Goal: Transaction & Acquisition: Book appointment/travel/reservation

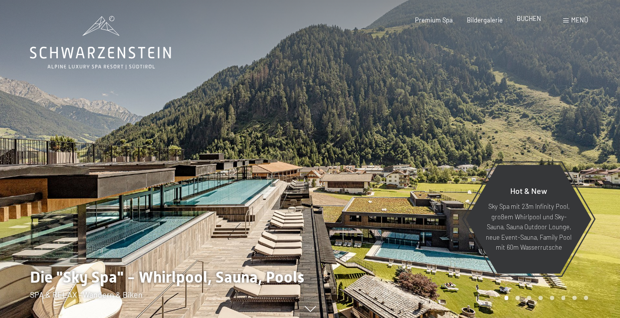
click at [528, 20] on span "BUCHEN" at bounding box center [529, 18] width 24 height 8
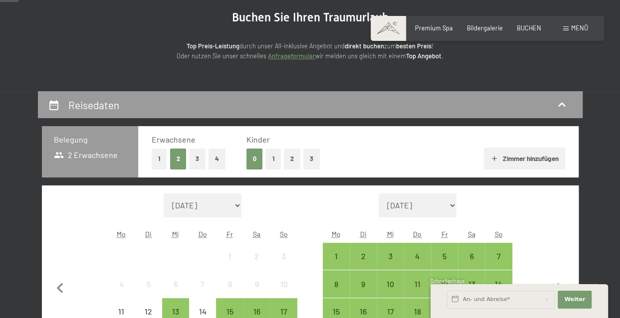
scroll to position [102, 0]
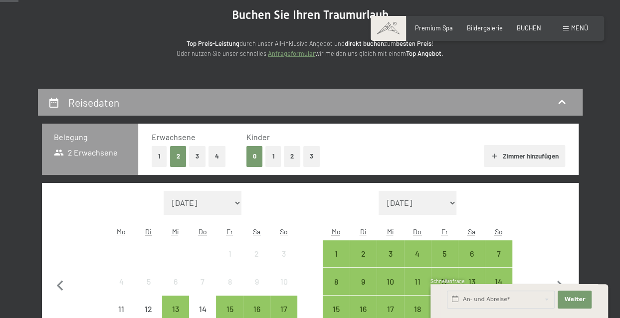
click at [279, 161] on button "1" at bounding box center [272, 156] width 15 height 20
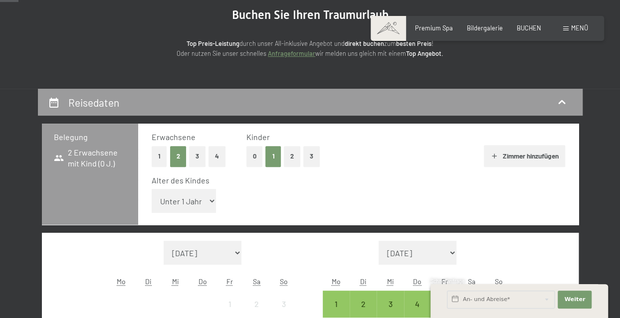
click at [208, 195] on select "Unter 1 Jahr 1 Jahr 2 Jahre 3 Jahre 4 Jahre 5 Jahre 6 Jahre 7 Jahre 8 Jahre 9 J…" at bounding box center [184, 201] width 65 height 24
select select "3"
click at [152, 189] on select "Unter 1 Jahr 1 Jahr 2 Jahre 3 Jahre 4 Jahre 5 Jahre 6 Jahre 7 Jahre 8 Jahre 9 J…" at bounding box center [184, 201] width 65 height 24
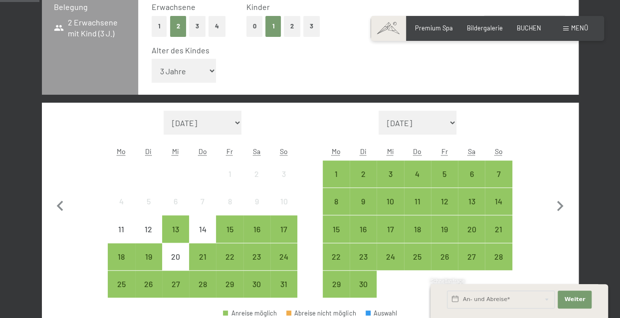
scroll to position [247, 0]
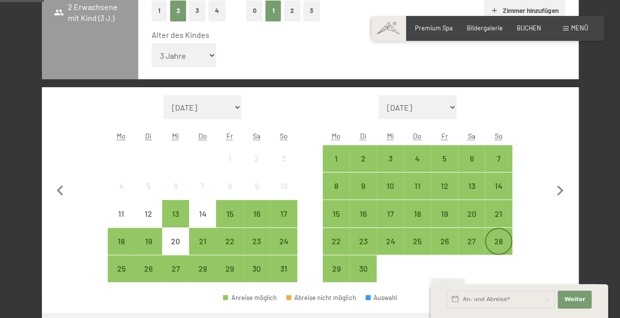
click at [492, 246] on div "28" at bounding box center [498, 249] width 25 height 25
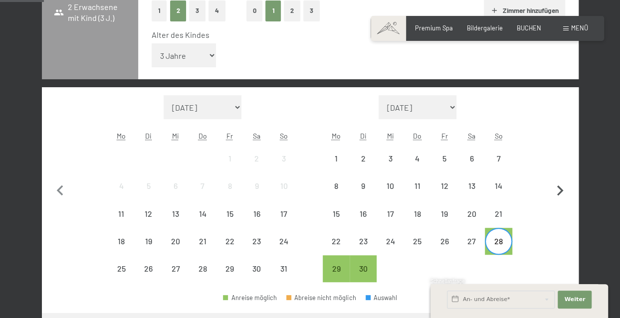
click at [555, 186] on icon "button" at bounding box center [560, 191] width 21 height 21
select select "2025-09-01"
select select "2025-10-01"
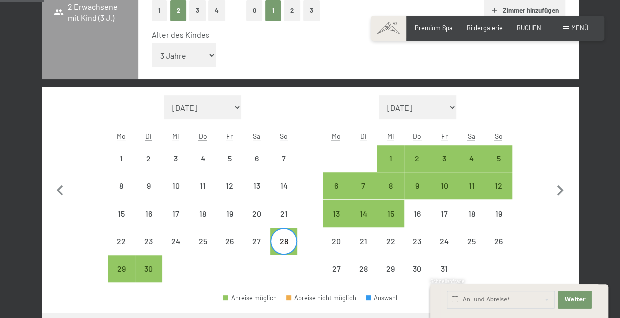
select select "2025-09-01"
select select "2025-10-01"
click at [438, 158] on div "3" at bounding box center [444, 167] width 25 height 25
select select "2025-09-01"
select select "2025-10-01"
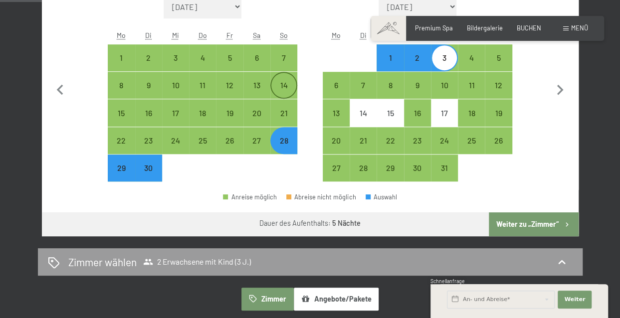
scroll to position [356, 0]
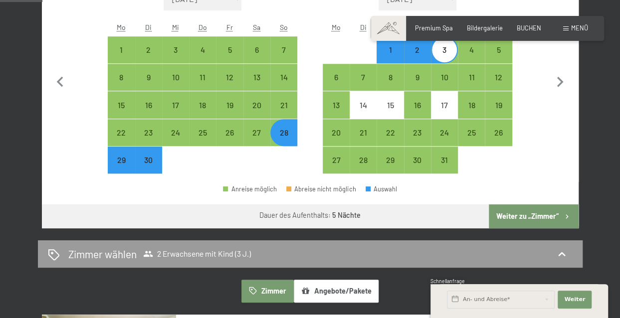
click at [537, 211] on button "Weiter zu „Zimmer“" at bounding box center [533, 216] width 89 height 24
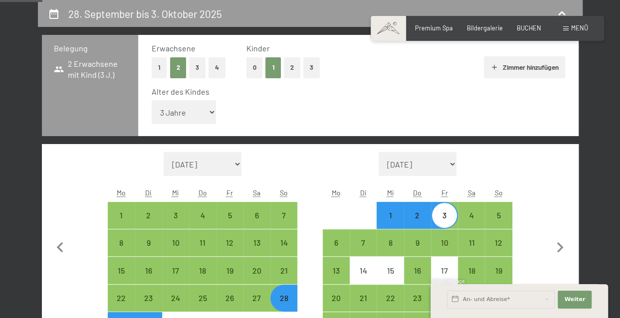
select select "2025-09-01"
select select "2025-10-01"
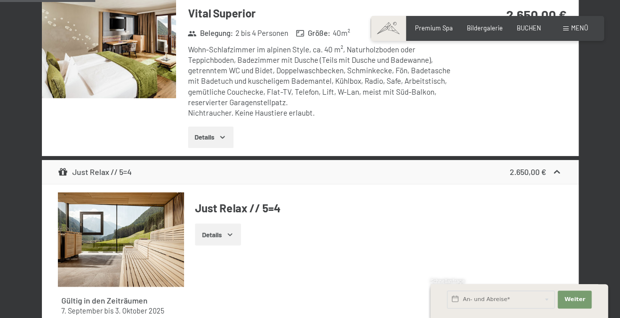
scroll to position [745, 0]
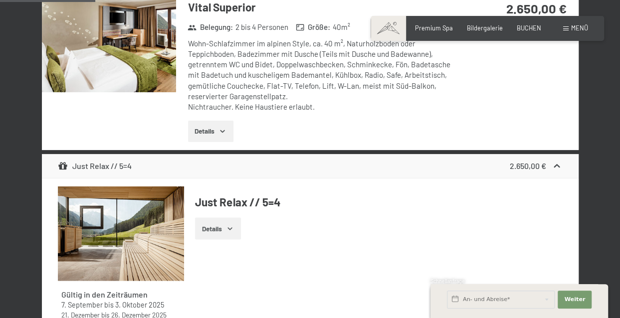
click at [223, 133] on icon "button" at bounding box center [222, 131] width 8 height 8
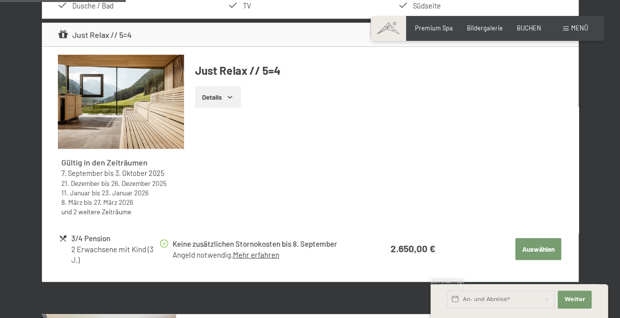
scroll to position [1013, 0]
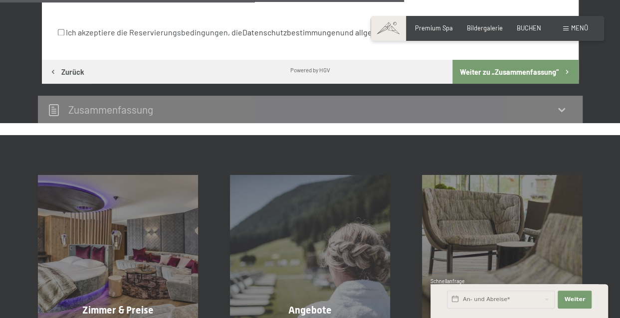
scroll to position [741, 0]
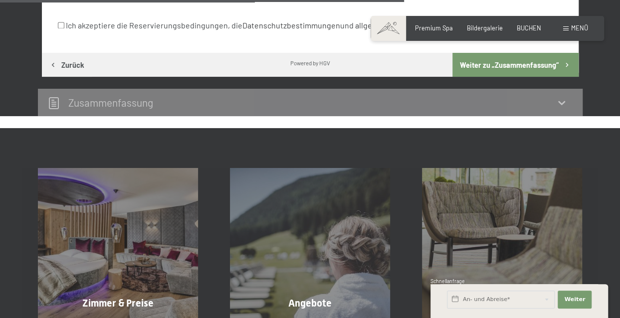
click at [68, 68] on button "Zurück" at bounding box center [67, 65] width 50 height 24
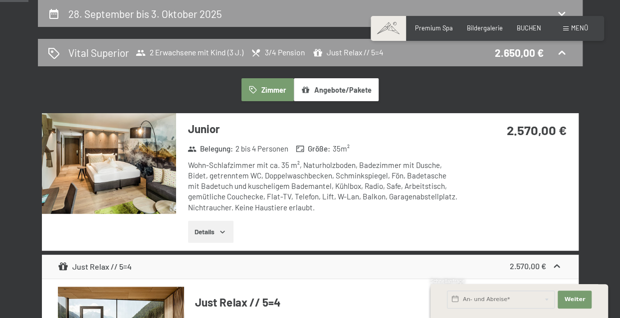
scroll to position [230, 0]
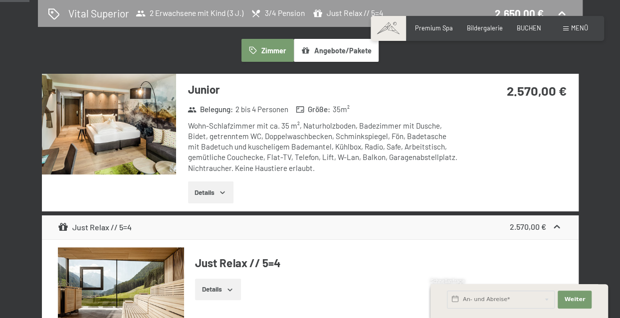
click at [227, 194] on button "Details" at bounding box center [210, 193] width 45 height 22
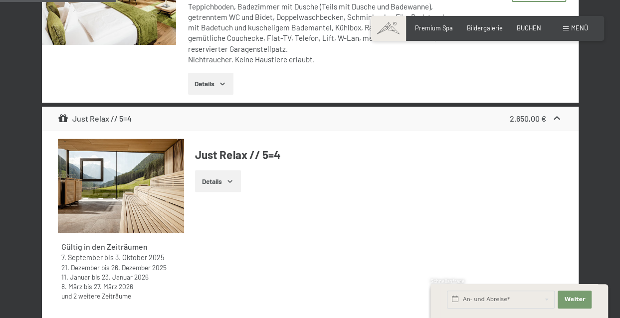
scroll to position [952, 0]
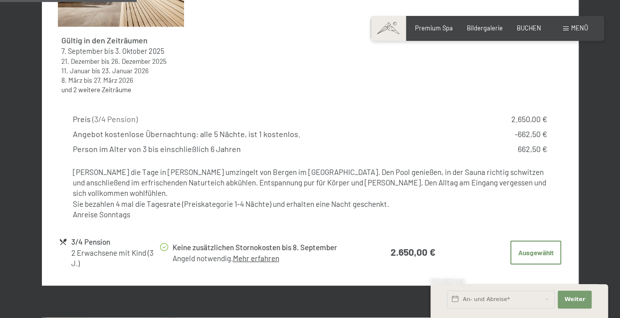
scroll to position [1133, 0]
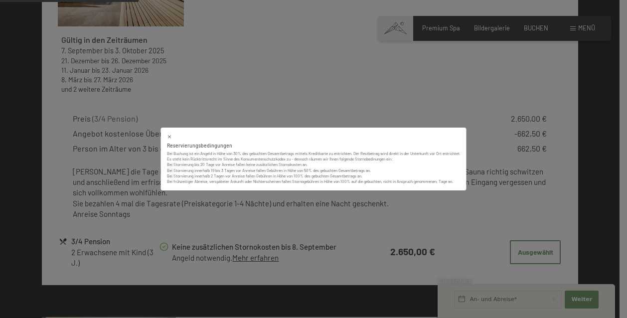
click at [169, 138] on icon at bounding box center [169, 136] width 5 height 5
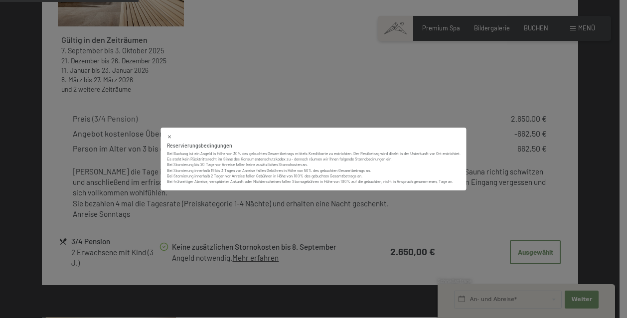
click at [169, 137] on icon at bounding box center [169, 136] width 3 height 3
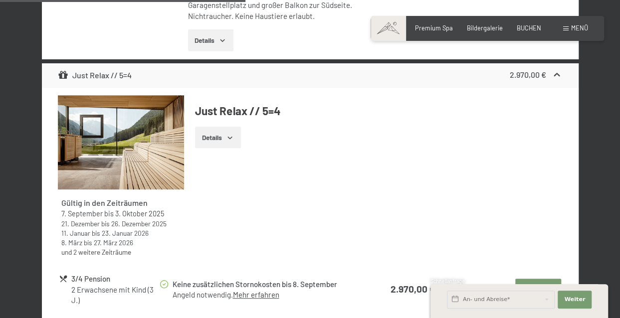
scroll to position [2032, 0]
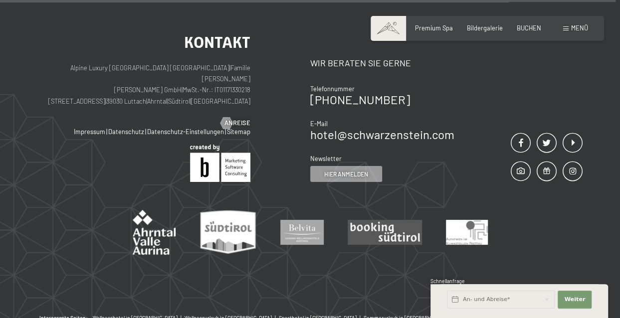
scroll to position [3684, 0]
